Goal: Information Seeking & Learning: Learn about a topic

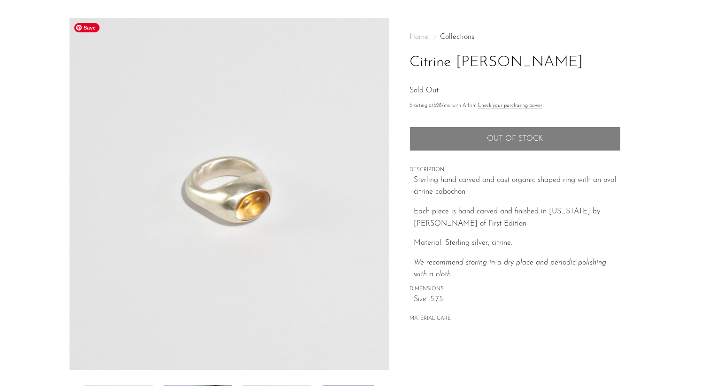
scroll to position [28, 0]
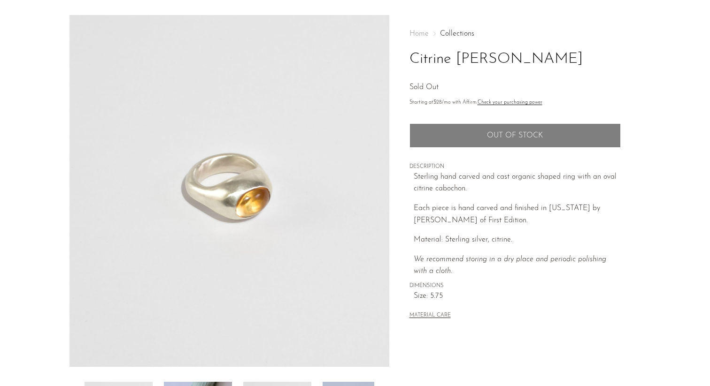
click at [452, 33] on link "Collections" at bounding box center [457, 34] width 34 height 8
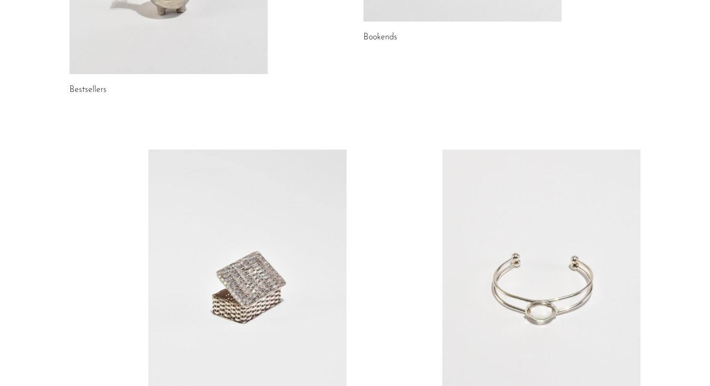
scroll to position [1265, 0]
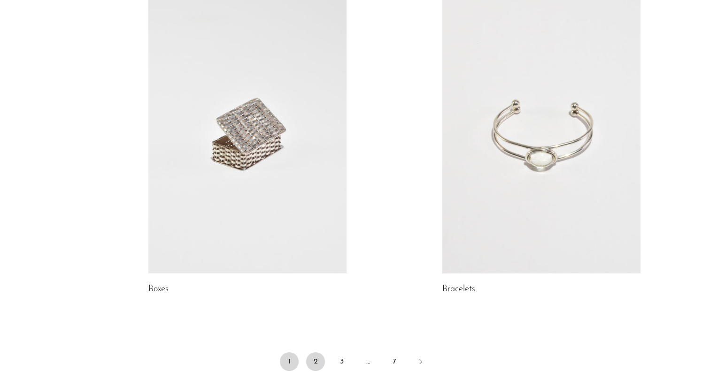
click at [318, 359] on link "2" at bounding box center [315, 362] width 19 height 19
click at [313, 365] on link "2" at bounding box center [315, 362] width 19 height 19
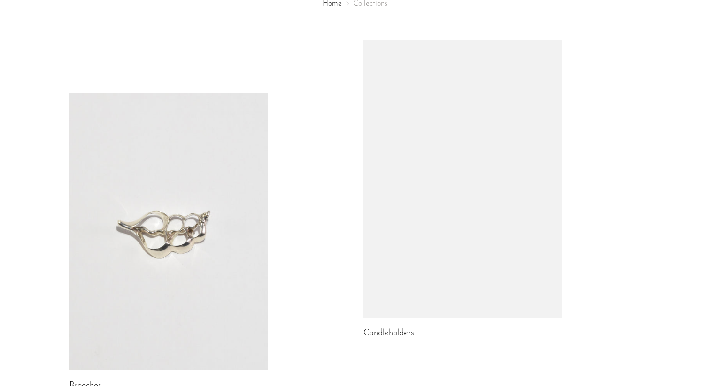
scroll to position [126, 0]
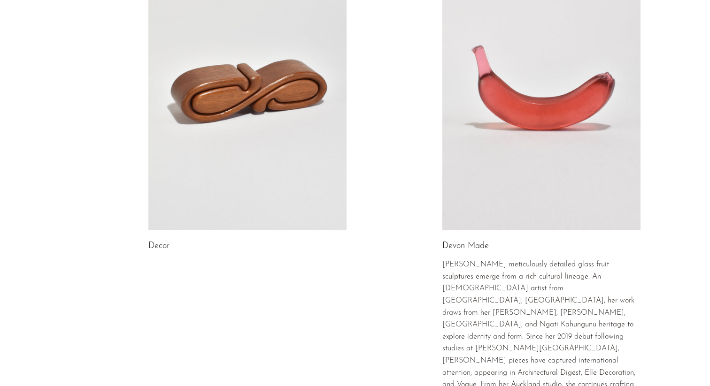
scroll to position [1641, 0]
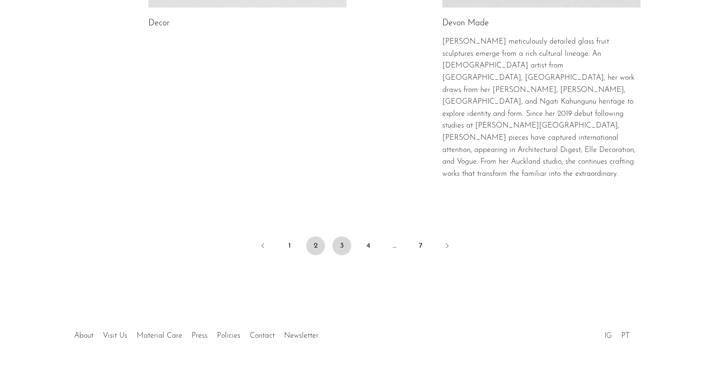
click at [337, 237] on link "3" at bounding box center [341, 246] width 19 height 19
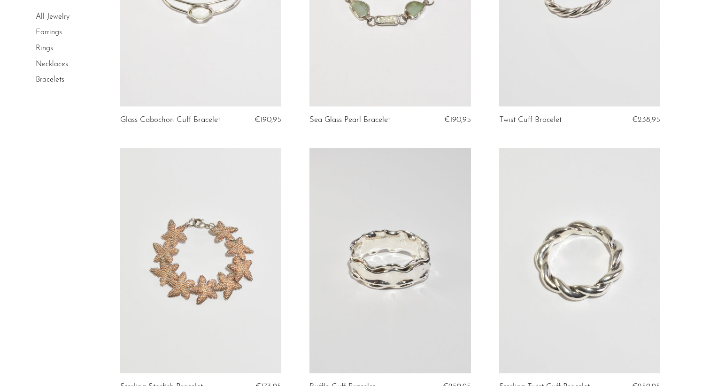
scroll to position [19, 0]
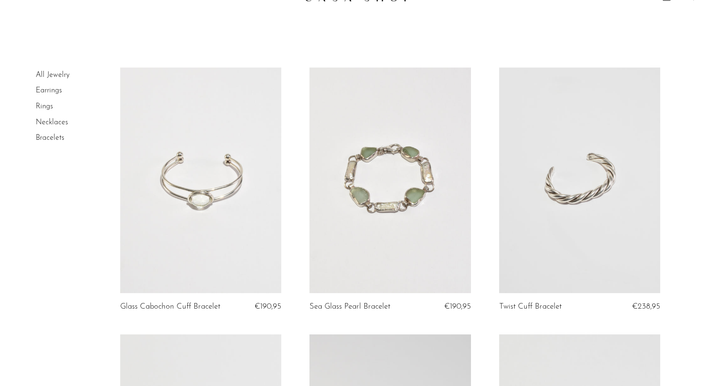
click at [231, 168] on link at bounding box center [201, 181] width 162 height 226
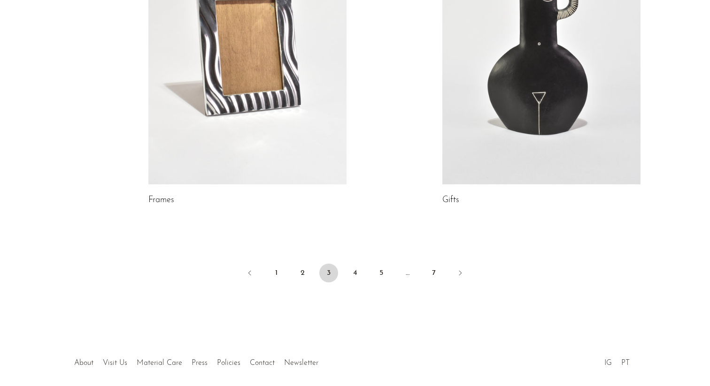
scroll to position [1681, 0]
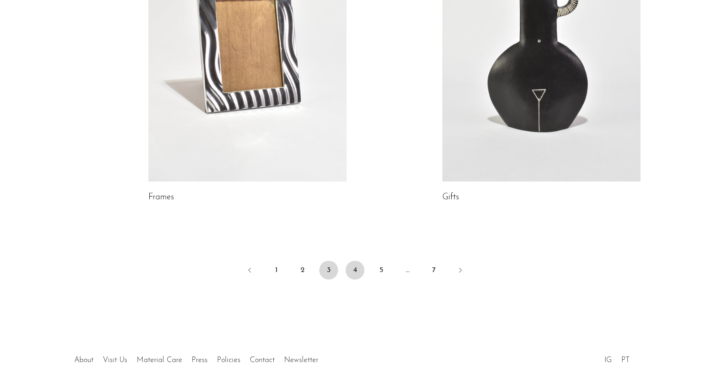
click at [355, 261] on link "4" at bounding box center [355, 270] width 19 height 19
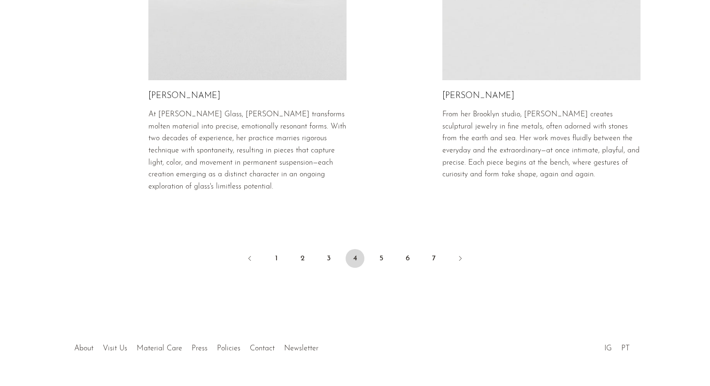
scroll to position [1680, 0]
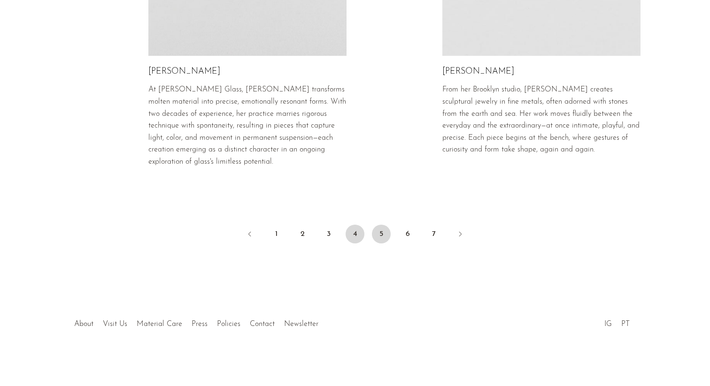
click at [379, 230] on link "5" at bounding box center [381, 234] width 19 height 19
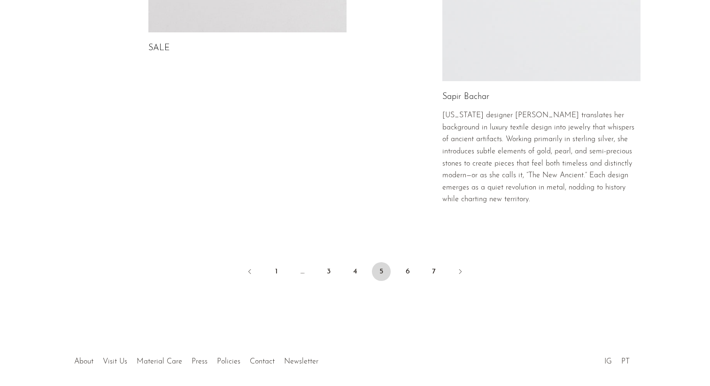
scroll to position [1544, 0]
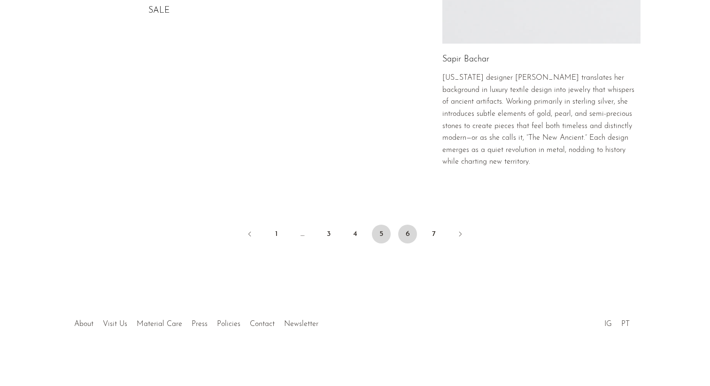
click at [409, 231] on link "6" at bounding box center [407, 234] width 19 height 19
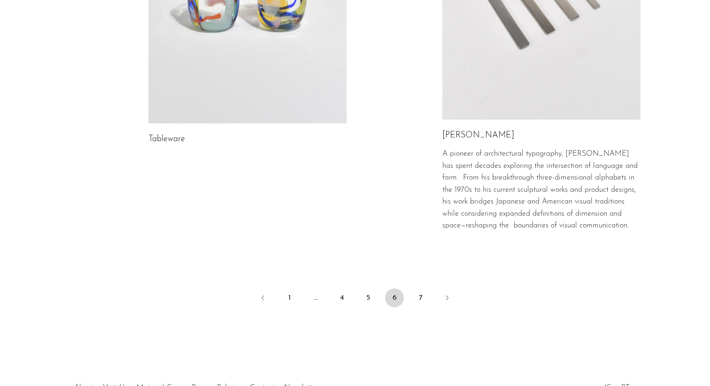
scroll to position [1703, 0]
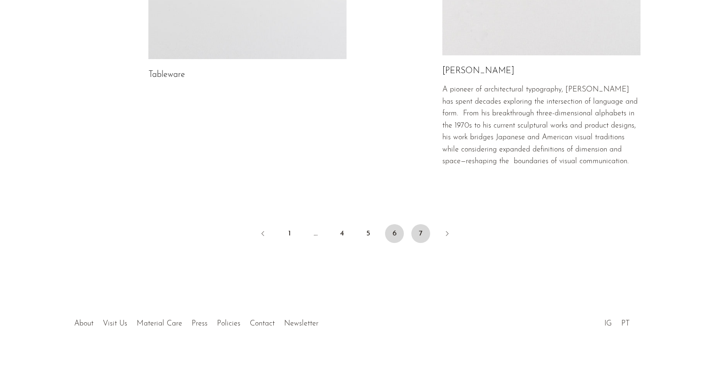
click at [421, 236] on link "7" at bounding box center [420, 233] width 19 height 19
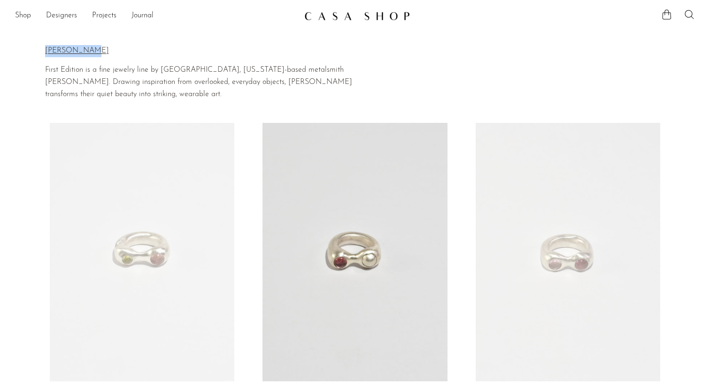
drag, startPoint x: 93, startPoint y: 52, endPoint x: 35, endPoint y: 52, distance: 58.2
click at [35, 52] on section "Home Collections [PERSON_NAME] [PERSON_NAME] First Edition is a fine jewelry li…" at bounding box center [355, 67] width 710 height 67
copy div "Home Collections [PERSON_NAME] [PERSON_NAME]"
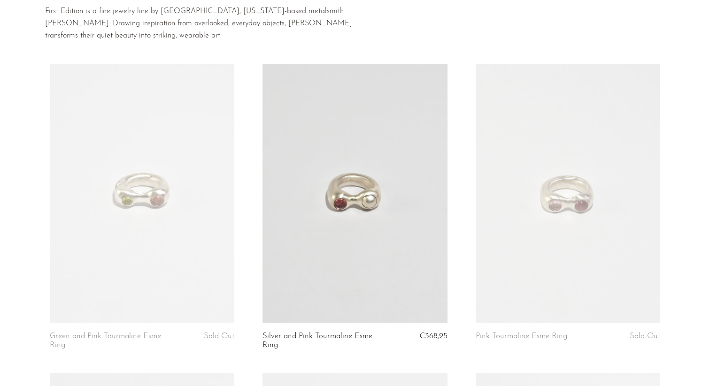
scroll to position [63, 0]
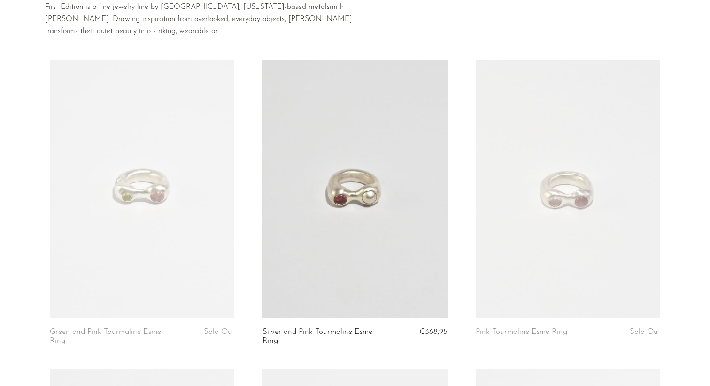
click at [245, 227] on article "Green and Pink Tourmaline Esme Ring Sold Out" at bounding box center [142, 214] width 213 height 309
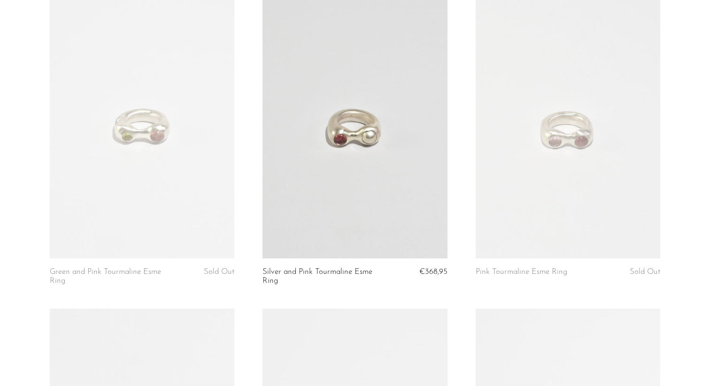
scroll to position [124, 0]
click at [353, 179] on link at bounding box center [354, 128] width 185 height 259
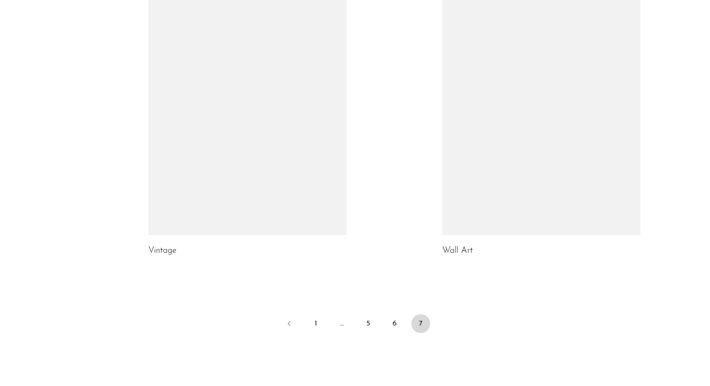
scroll to position [570, 0]
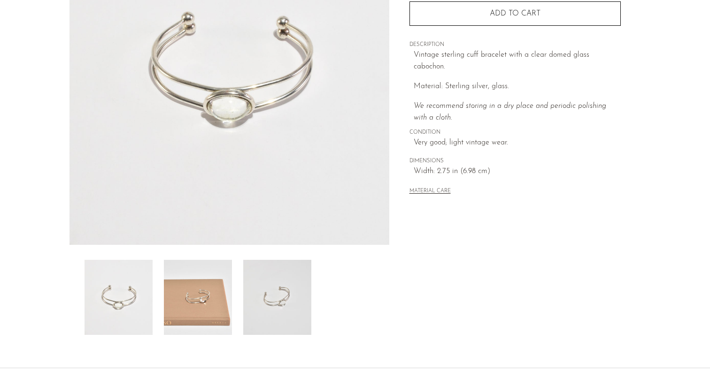
scroll to position [199, 0]
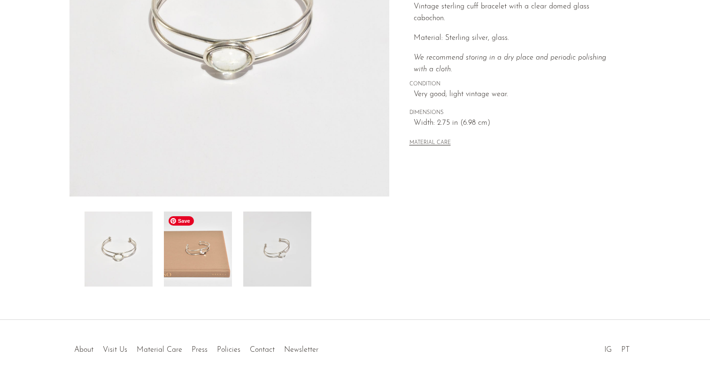
click at [200, 255] on img at bounding box center [198, 249] width 68 height 75
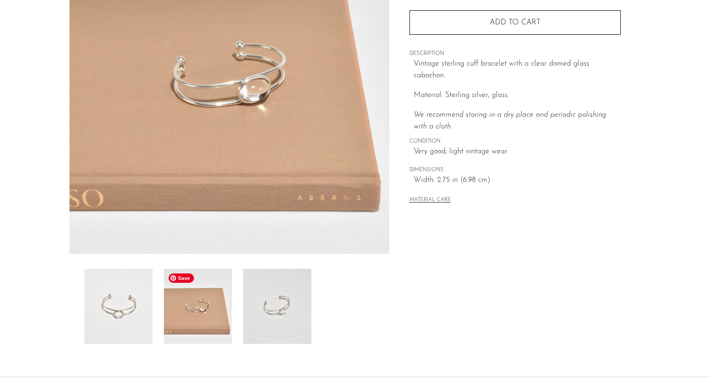
scroll to position [140, 0]
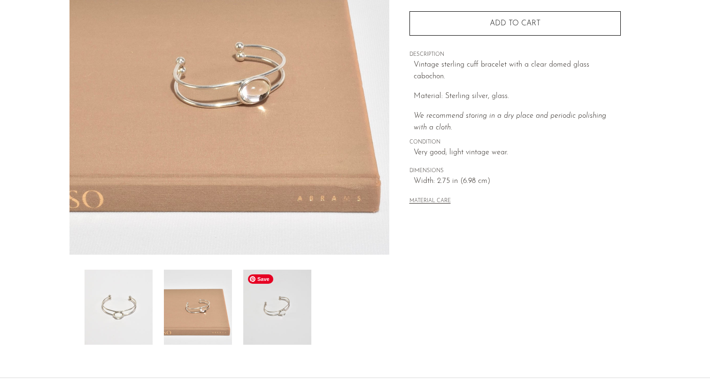
click at [280, 311] on img at bounding box center [277, 307] width 68 height 75
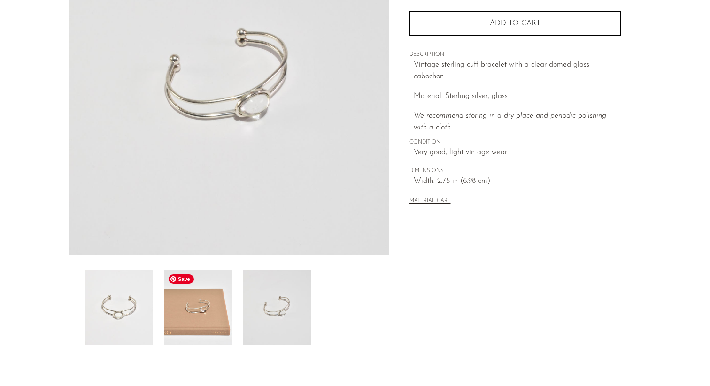
click at [196, 313] on img at bounding box center [198, 307] width 68 height 75
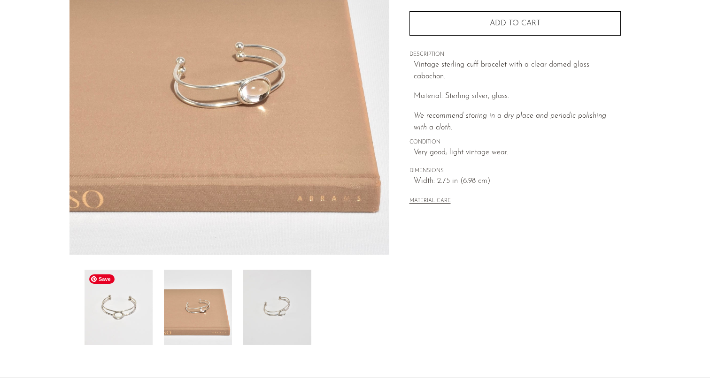
click at [134, 314] on img at bounding box center [119, 307] width 68 height 75
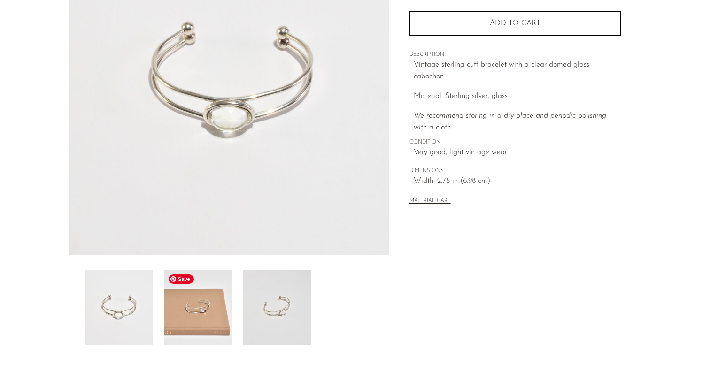
click at [193, 309] on img at bounding box center [198, 307] width 68 height 75
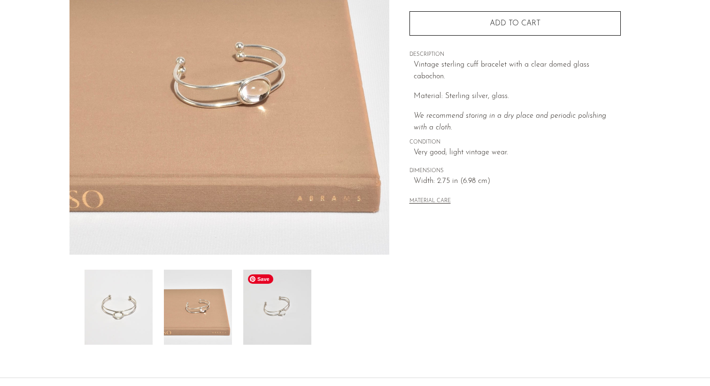
click at [260, 309] on img at bounding box center [277, 307] width 68 height 75
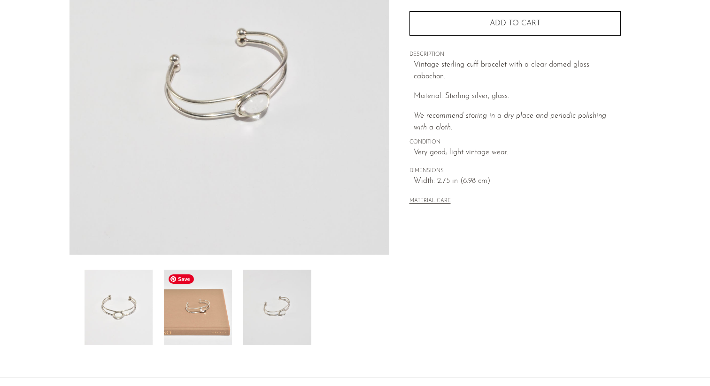
click at [181, 314] on img at bounding box center [198, 307] width 68 height 75
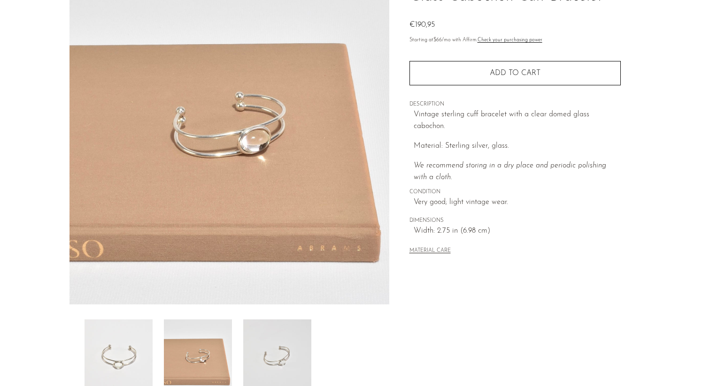
scroll to position [92, 0]
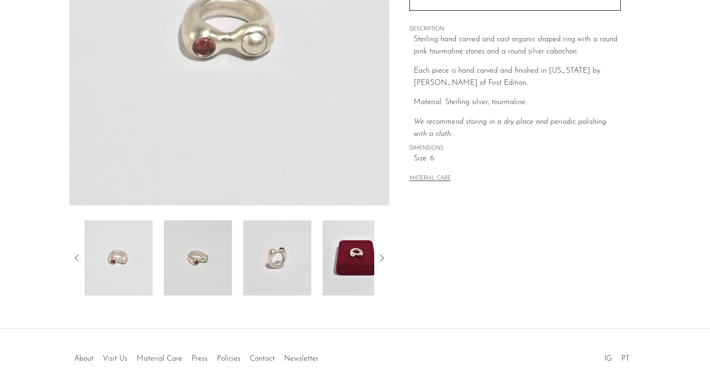
scroll to position [225, 0]
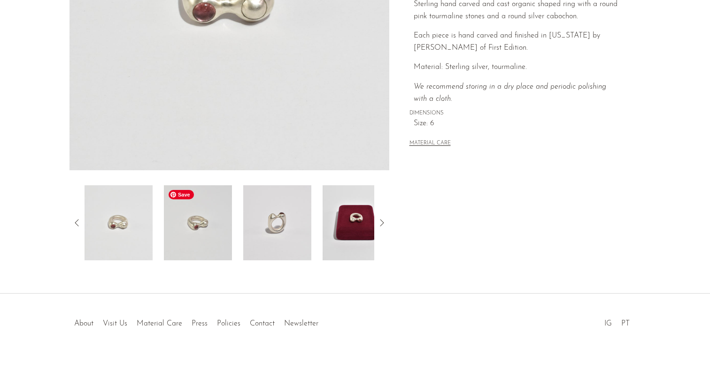
click at [200, 237] on img at bounding box center [198, 222] width 68 height 75
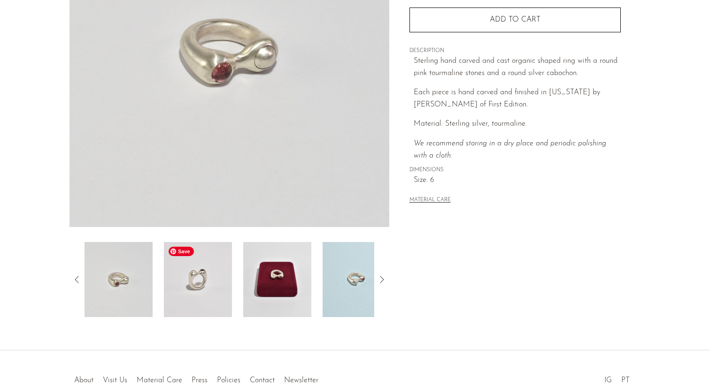
scroll to position [168, 0]
click at [194, 278] on img at bounding box center [198, 280] width 68 height 75
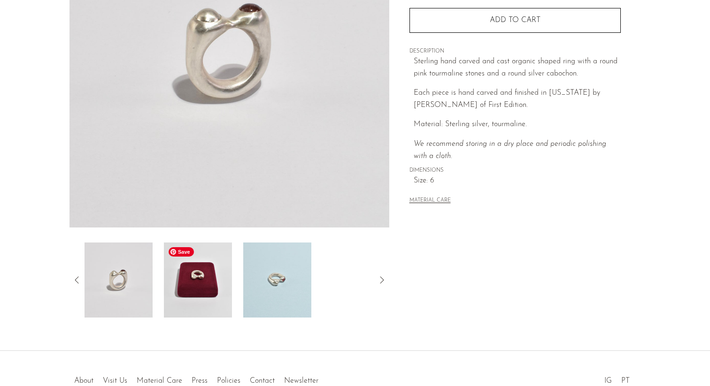
click at [194, 278] on img at bounding box center [198, 280] width 68 height 75
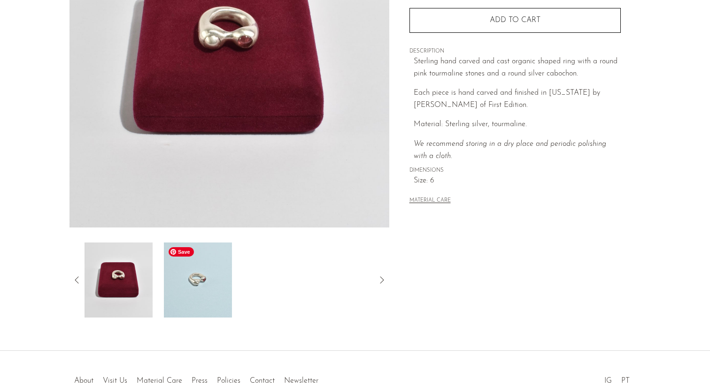
click at [194, 278] on img at bounding box center [198, 280] width 68 height 75
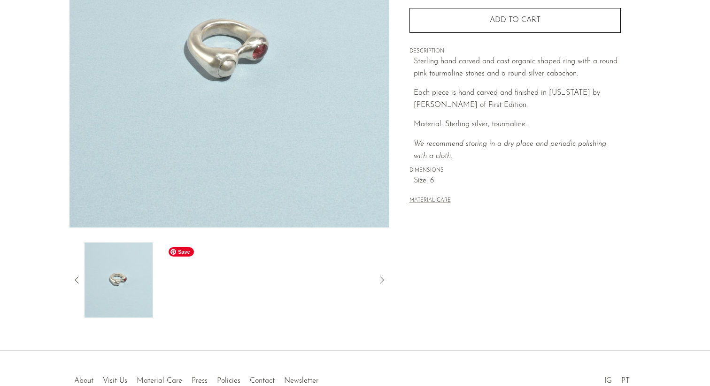
click at [194, 278] on div at bounding box center [230, 280] width 290 height 75
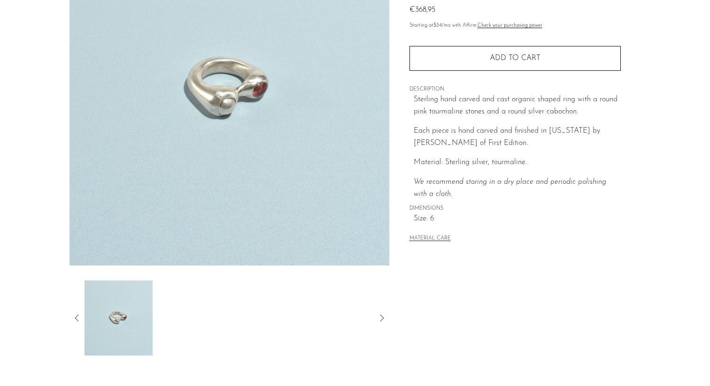
scroll to position [128, 0]
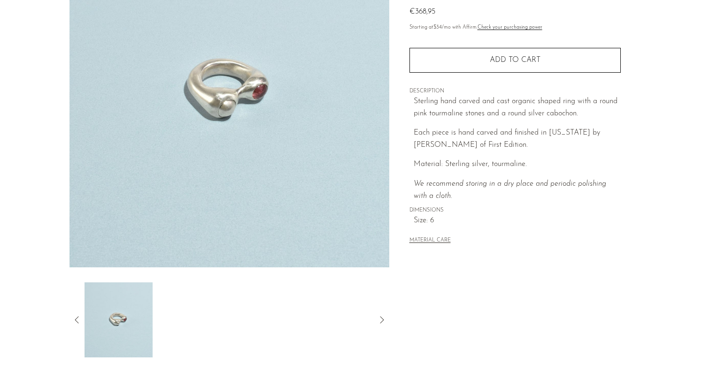
click at [432, 240] on button "MATERIAL CARE" at bounding box center [429, 241] width 41 height 7
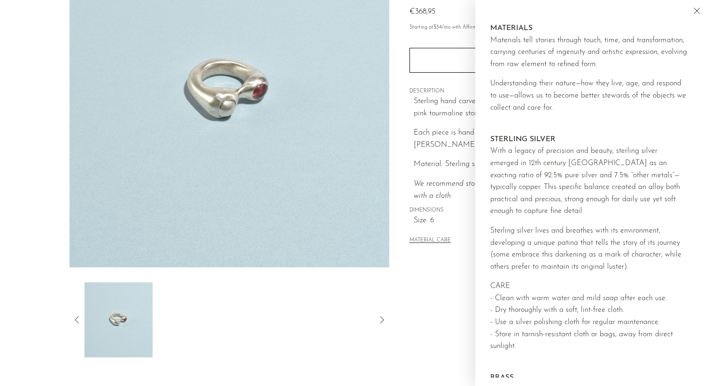
scroll to position [7, 0]
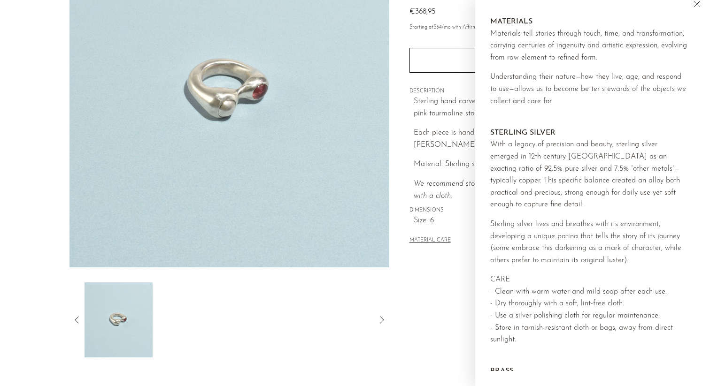
click at [448, 284] on div "Collections [PERSON_NAME] Silver and Pink Tourmaline Esme Ring €368,95 Starting…" at bounding box center [514, 136] width 251 height 442
click at [699, 3] on icon "Close" at bounding box center [696, 4] width 11 height 11
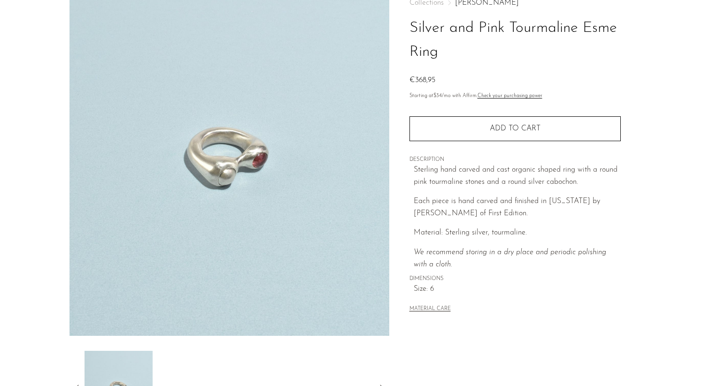
scroll to position [60, 0]
